Goal: Ask a question

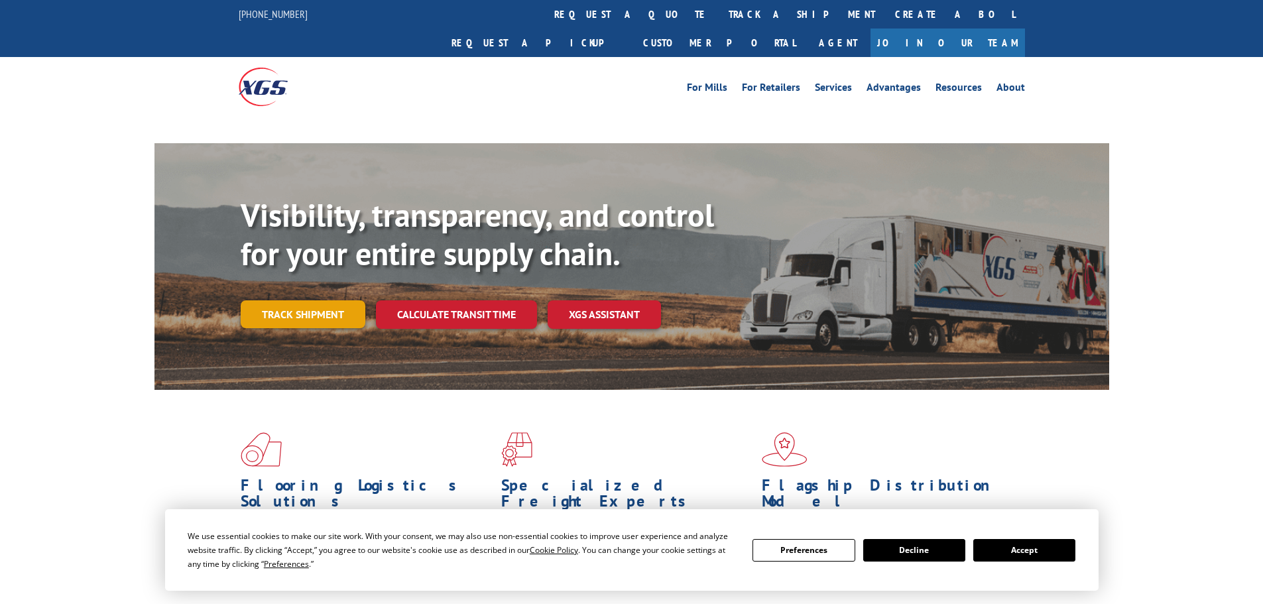
click at [297, 300] on link "Track shipment" at bounding box center [303, 314] width 125 height 28
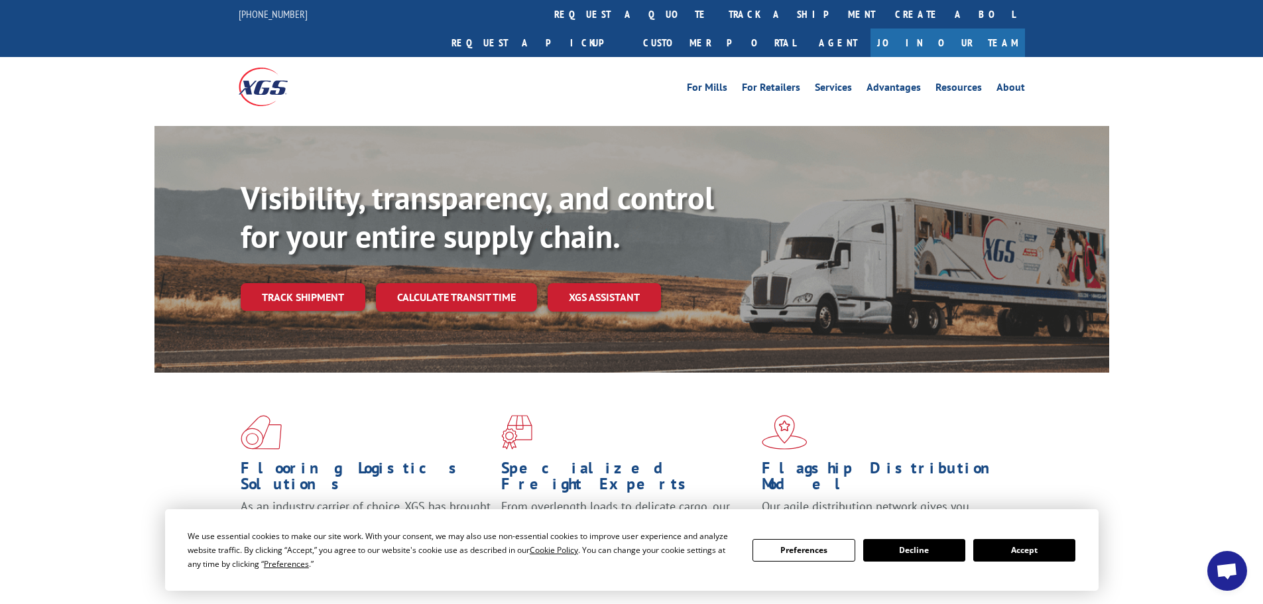
click at [1032, 548] on button "Accept" at bounding box center [1024, 550] width 102 height 23
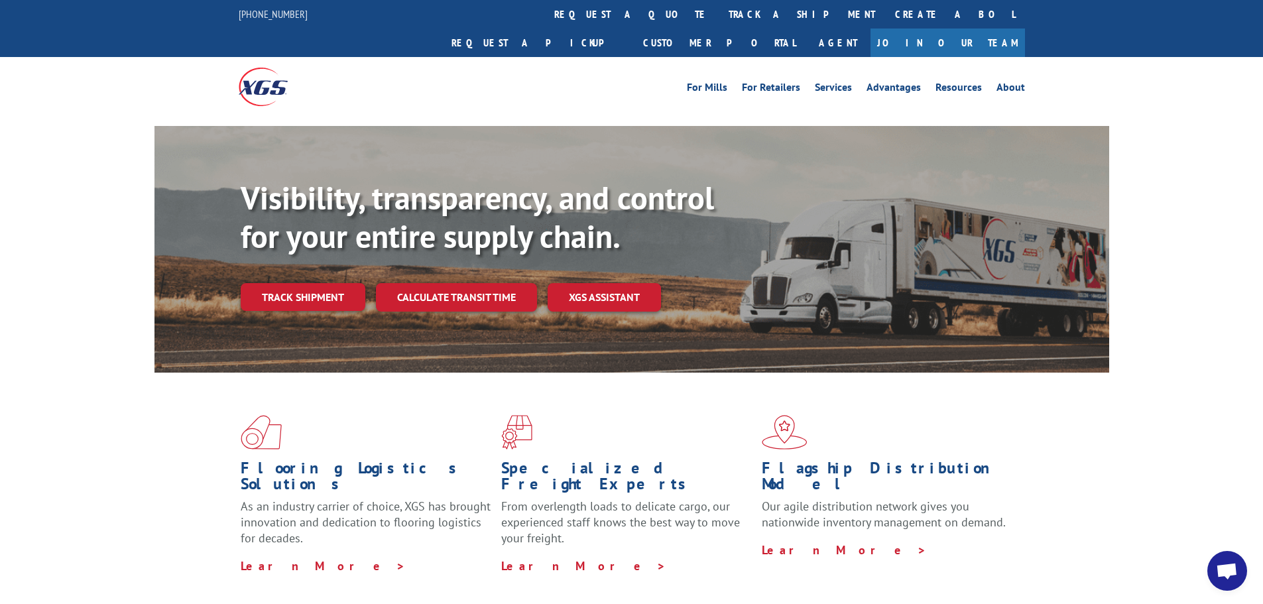
click at [1228, 573] on span "Open chat" at bounding box center [1227, 572] width 22 height 19
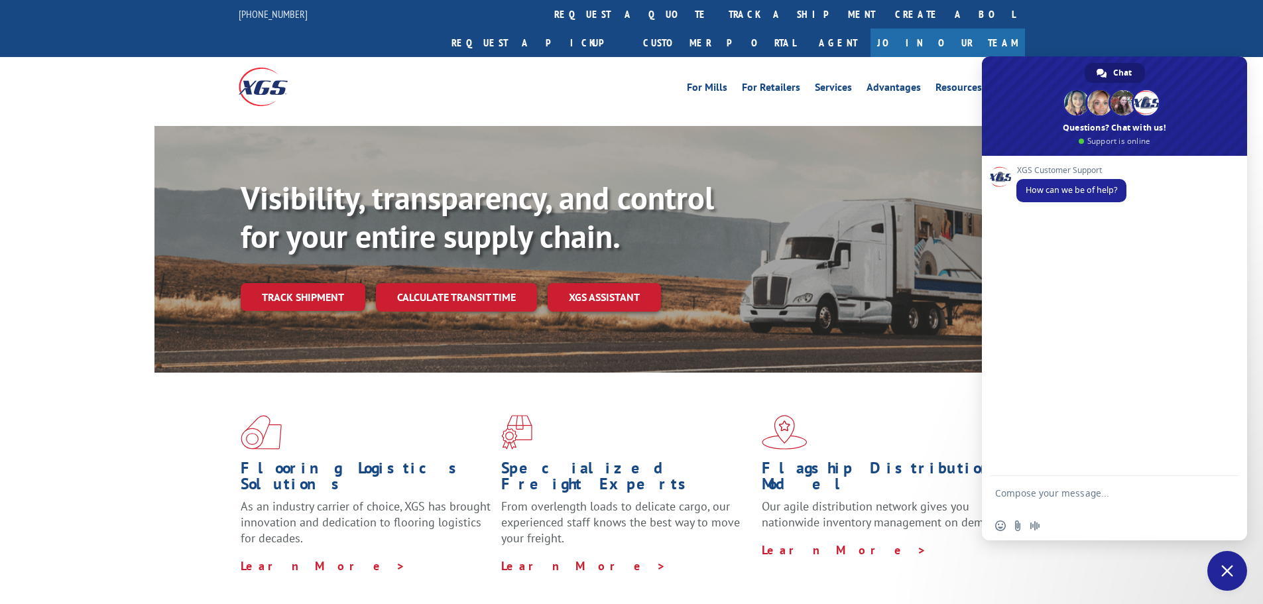
click at [1042, 491] on textarea "Compose your message..." at bounding box center [1099, 499] width 209 height 24
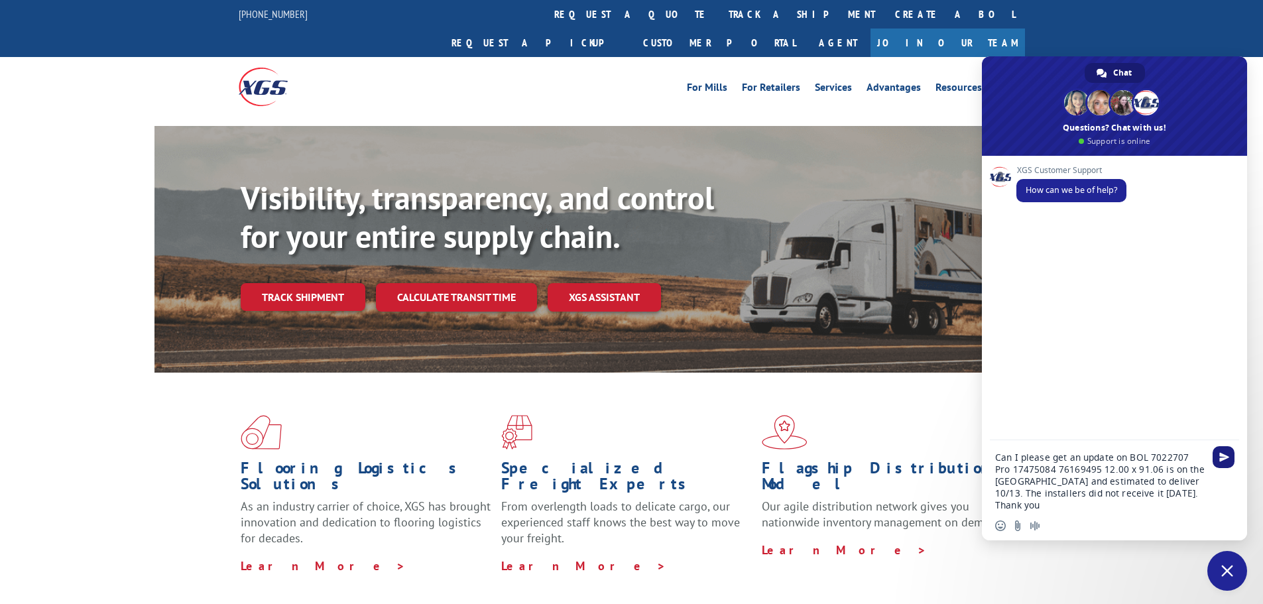
type textarea "Can I please get an update on BOL 7022707 Pro 17475084 76169495 12.00 x 91.06 i…"
click at [1226, 451] on span "Send" at bounding box center [1223, 457] width 22 height 22
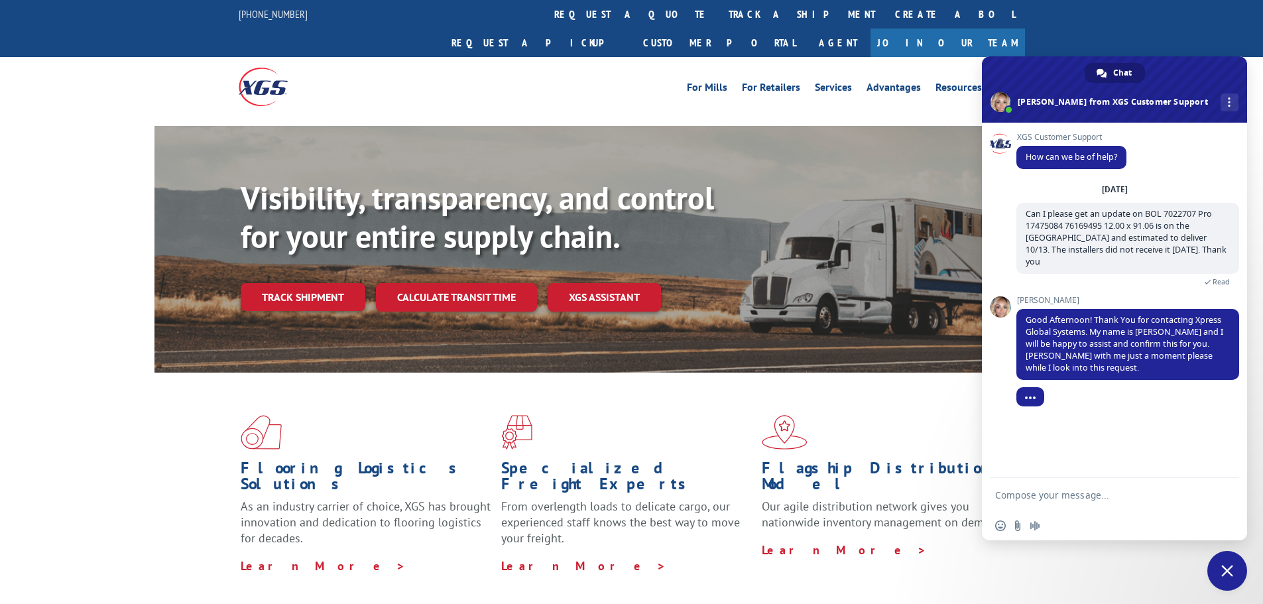
click at [1123, 497] on textarea "Compose your message..." at bounding box center [1099, 495] width 209 height 12
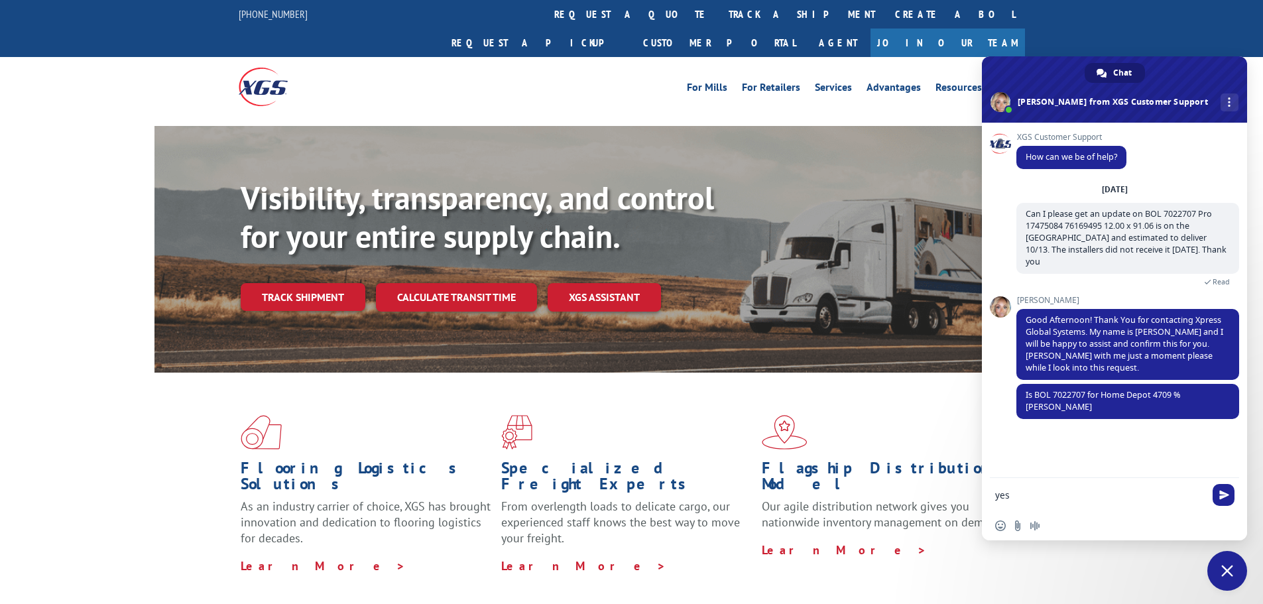
type textarea "yes"
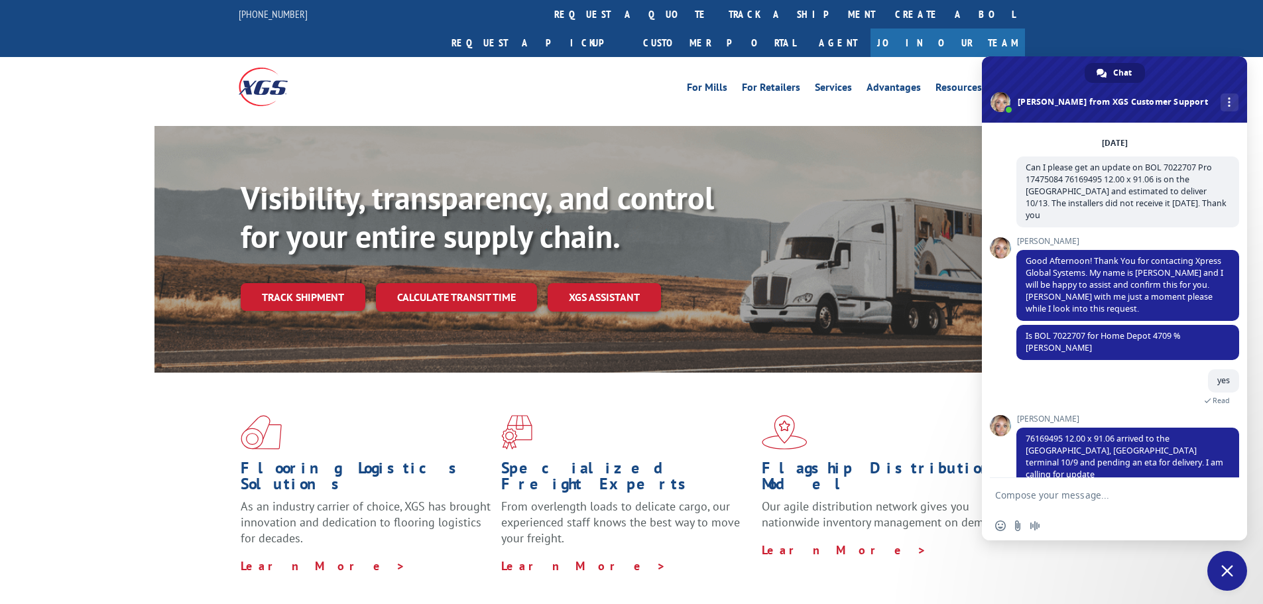
scroll to position [80, 0]
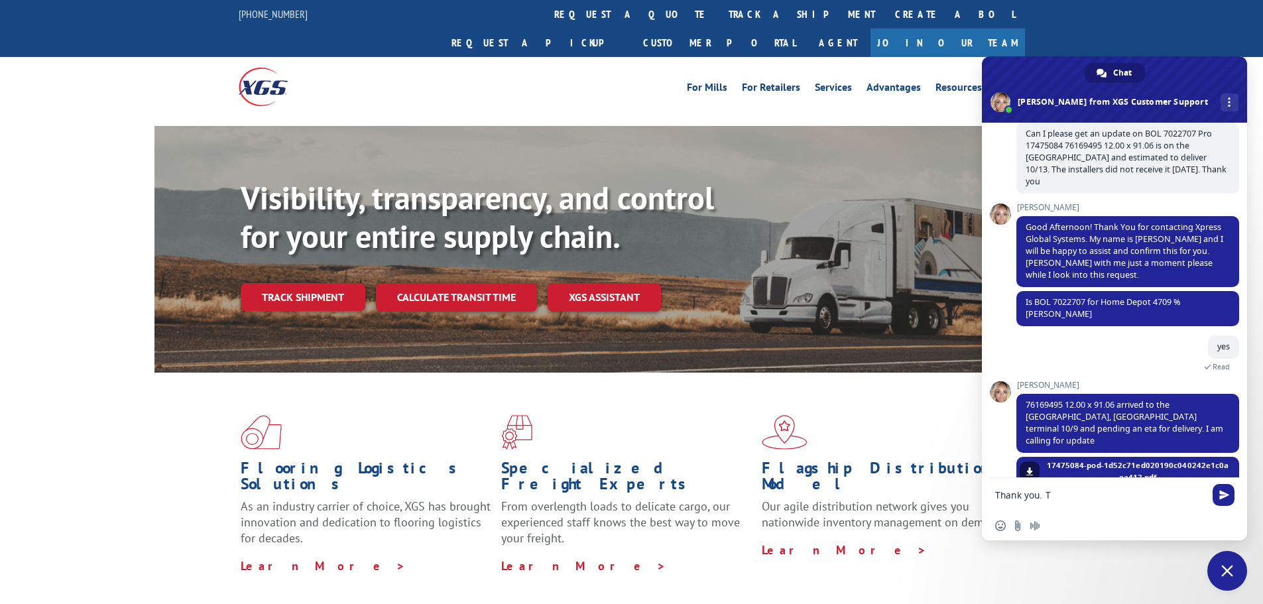
type textarea "Thank you."
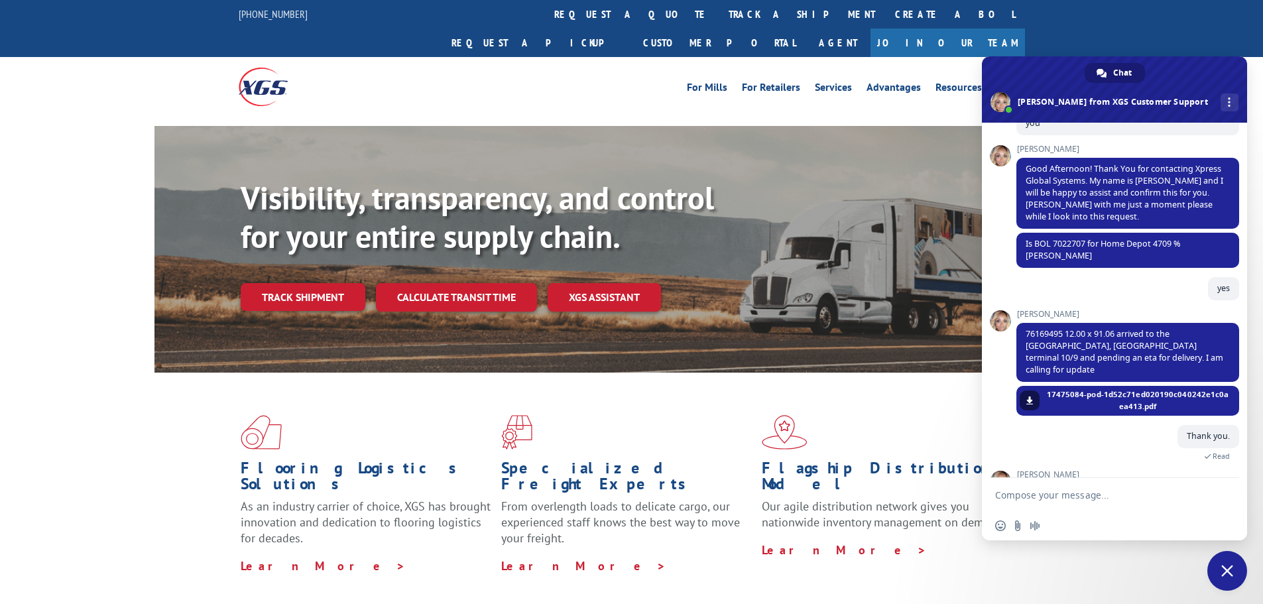
scroll to position [194, 0]
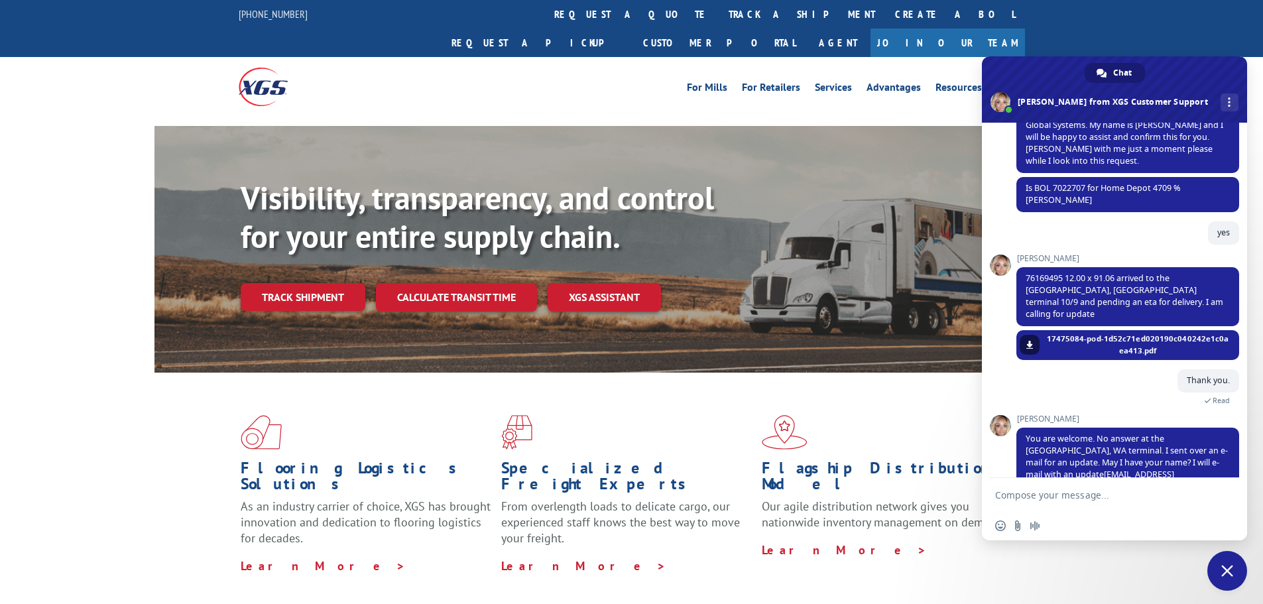
click at [1048, 490] on textarea "Compose your message..." at bounding box center [1099, 495] width 209 height 12
type textarea "[PERSON_NAME]"
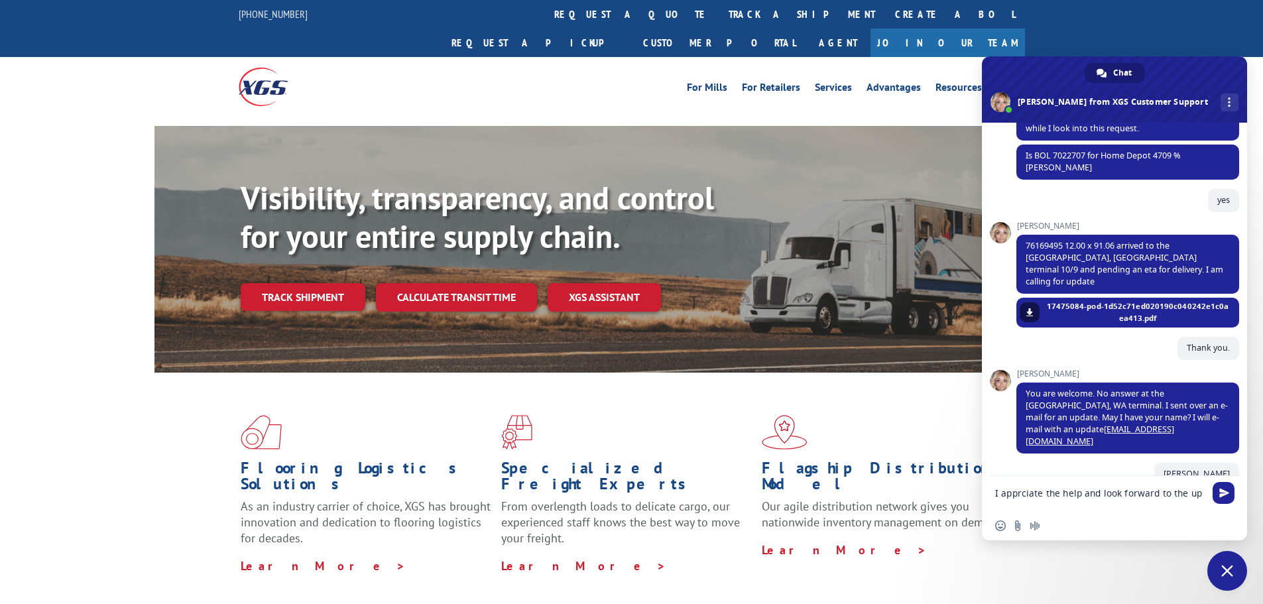
scroll to position [229, 0]
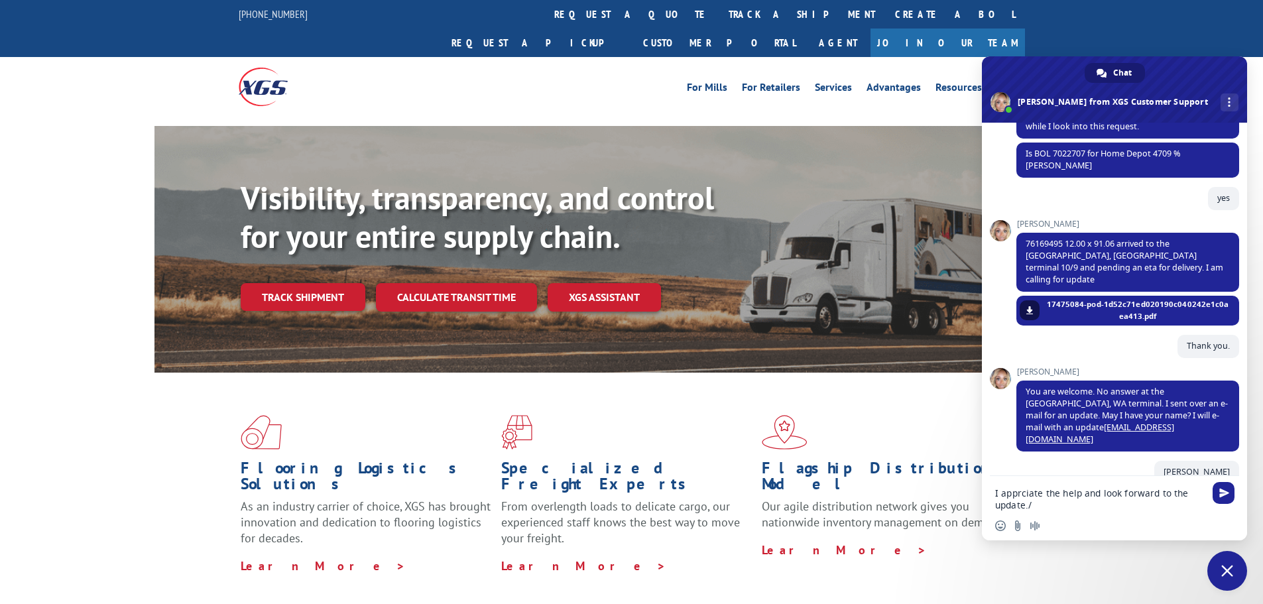
click at [1029, 493] on textarea "I apprciate the help and look forward to the update./" at bounding box center [1099, 499] width 209 height 24
drag, startPoint x: 1023, startPoint y: 499, endPoint x: 1012, endPoint y: 491, distance: 13.8
click at [1012, 491] on textarea "I apprciate the help and look forward to the update./" at bounding box center [1099, 499] width 209 height 24
click at [1015, 496] on textarea "I apprciate the help and look forward to the update./" at bounding box center [1099, 499] width 209 height 24
type textarea "I appreciate the help and look forward to the update./"
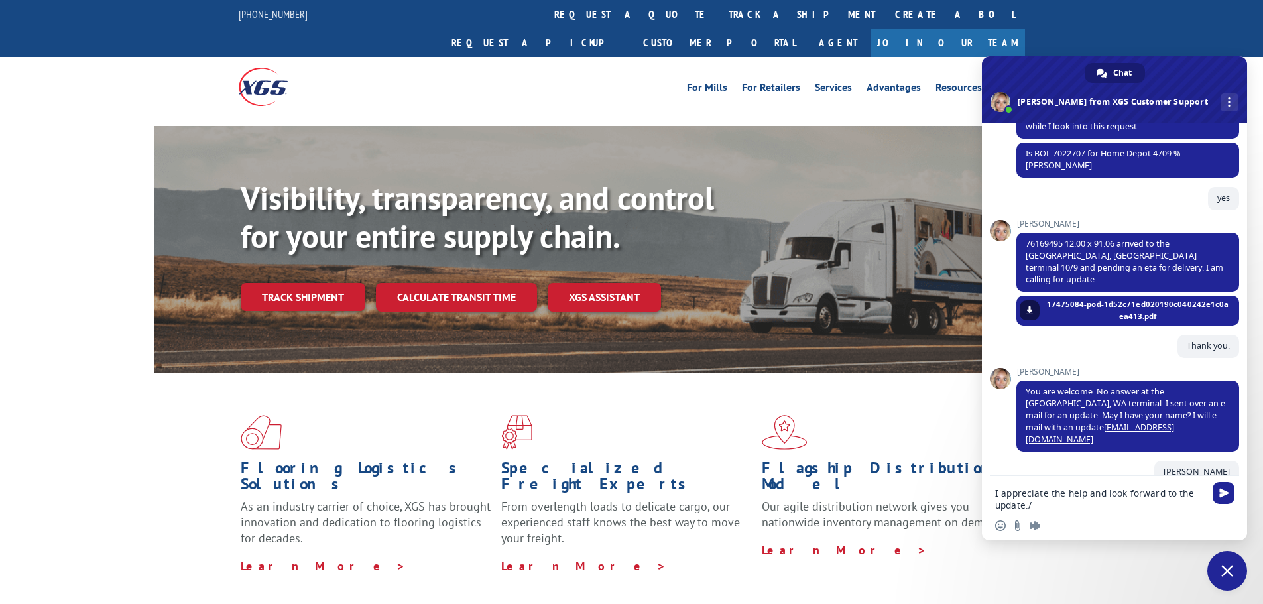
click at [1222, 490] on span "Send" at bounding box center [1224, 493] width 10 height 10
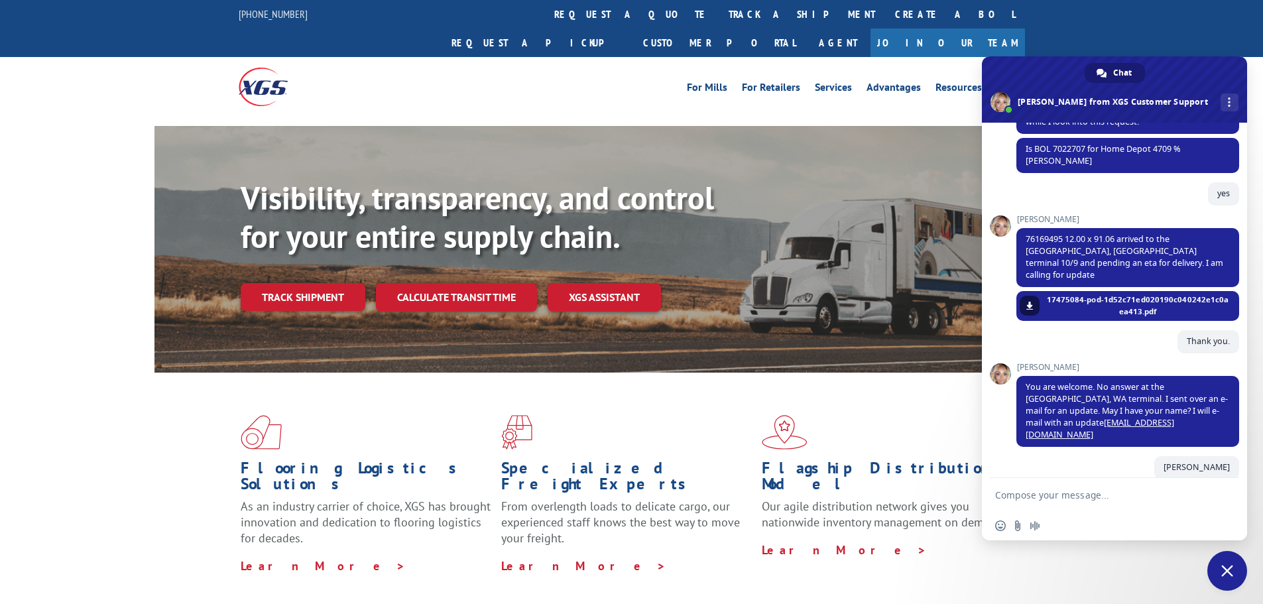
scroll to position [399, 0]
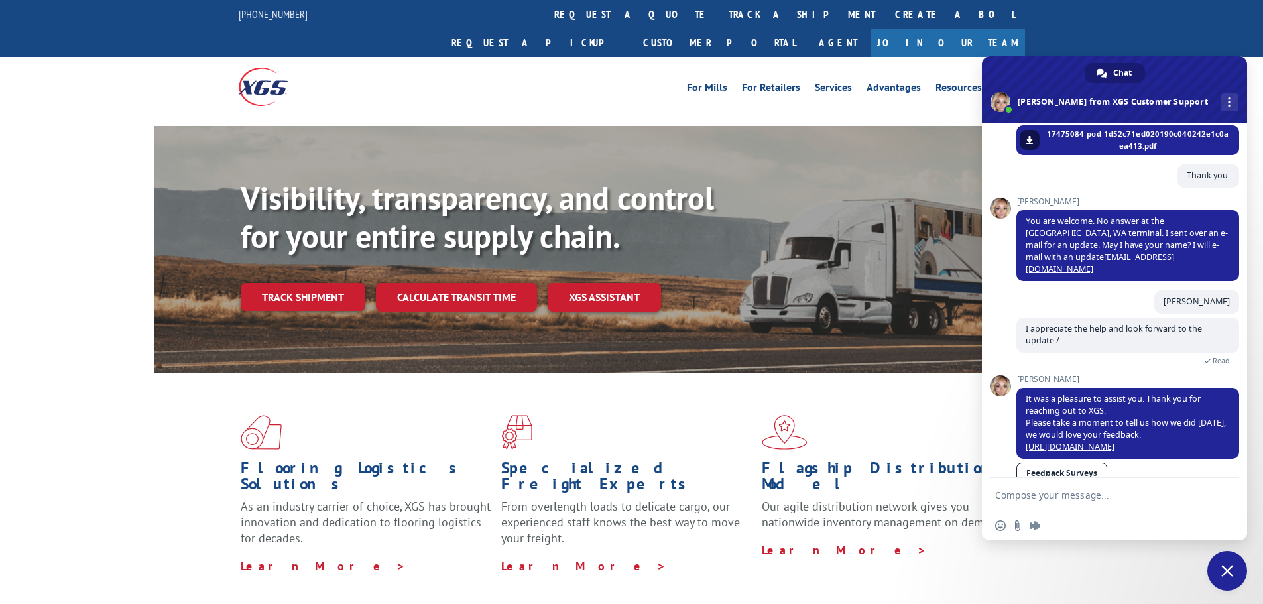
click at [1228, 571] on span "Close chat" at bounding box center [1227, 571] width 12 height 12
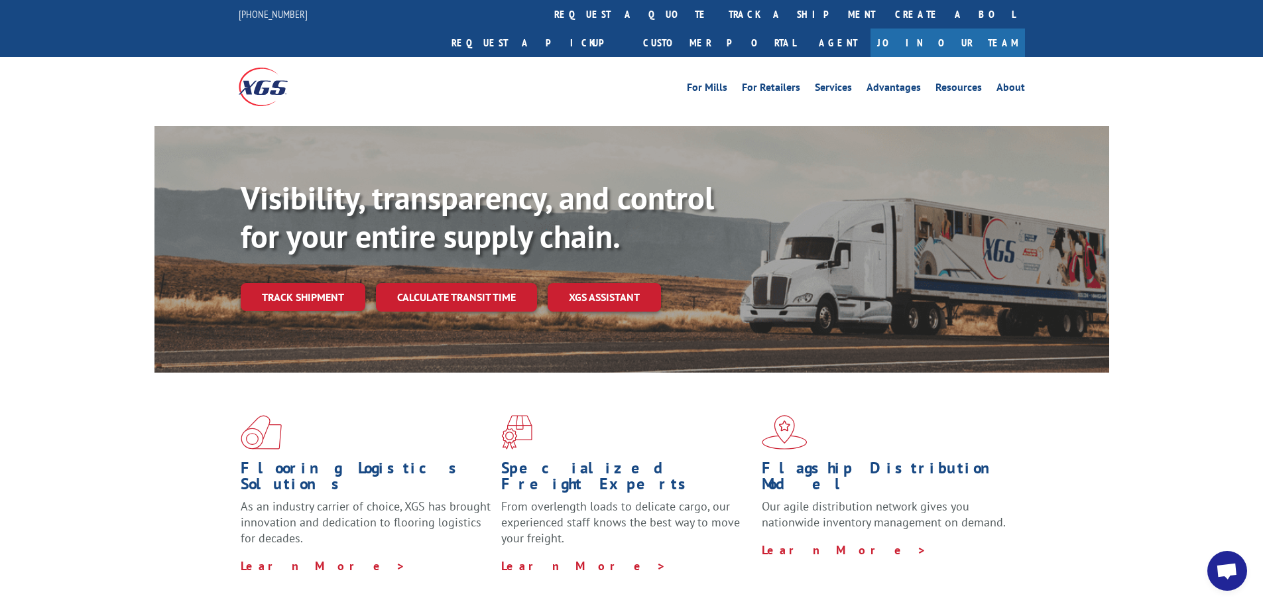
click at [1240, 577] on span "Open chat" at bounding box center [1227, 571] width 40 height 40
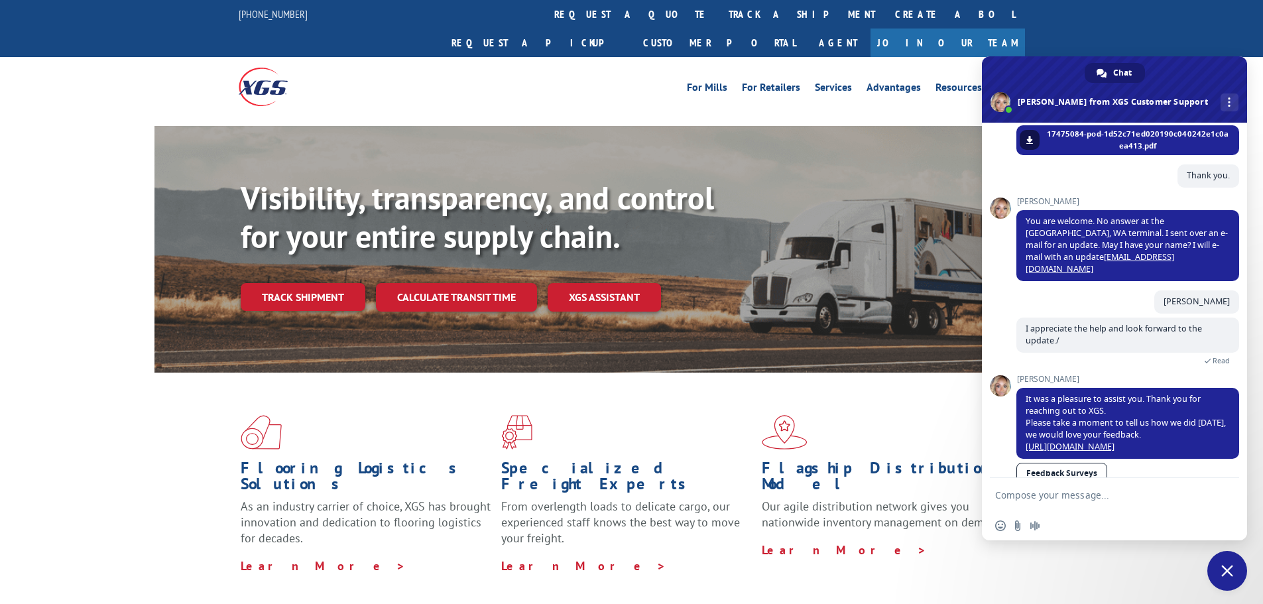
drag, startPoint x: 1026, startPoint y: 361, endPoint x: 1033, endPoint y: 329, distance: 33.3
drag, startPoint x: 1026, startPoint y: 198, endPoint x: 1136, endPoint y: 241, distance: 118.2
click at [1136, 241] on span "You are welcome. No answer at the [GEOGRAPHIC_DATA], WA terminal. I sent over a…" at bounding box center [1127, 245] width 223 height 71
copy span "You are welcome. No answer at the [GEOGRAPHIC_DATA], WA terminal. I sent over a…"
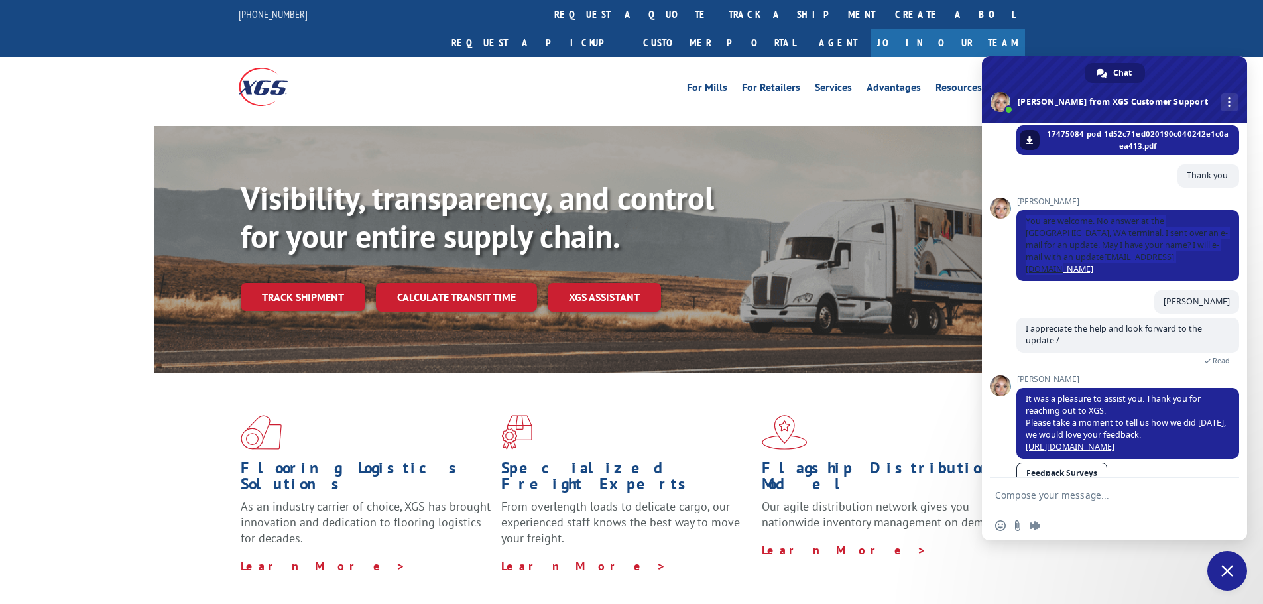
click at [1233, 565] on span "Close chat" at bounding box center [1227, 571] width 40 height 40
